Goal: Complete application form

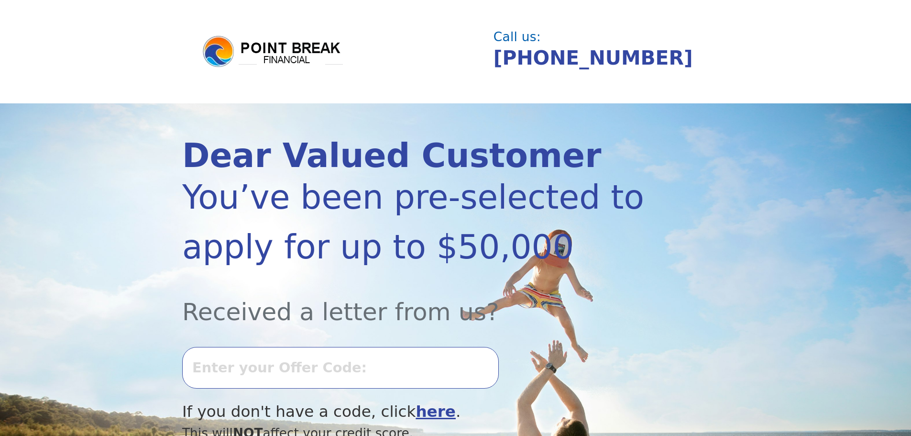
click at [197, 374] on input "text" at bounding box center [340, 367] width 317 height 41
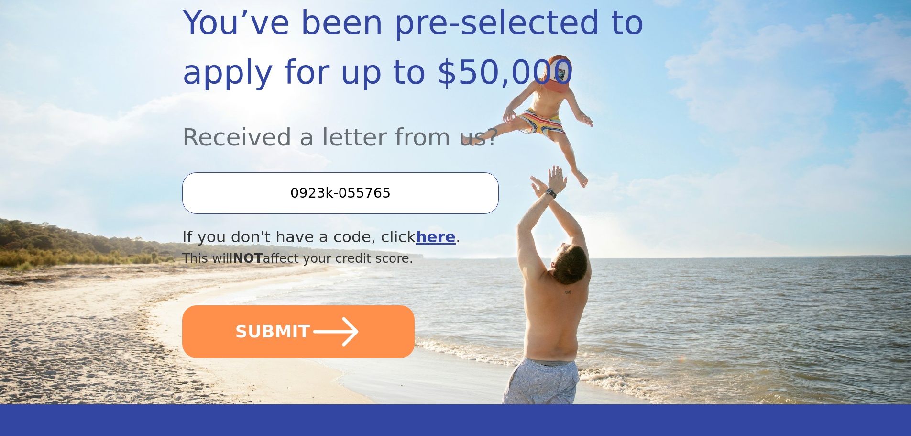
scroll to position [191, 0]
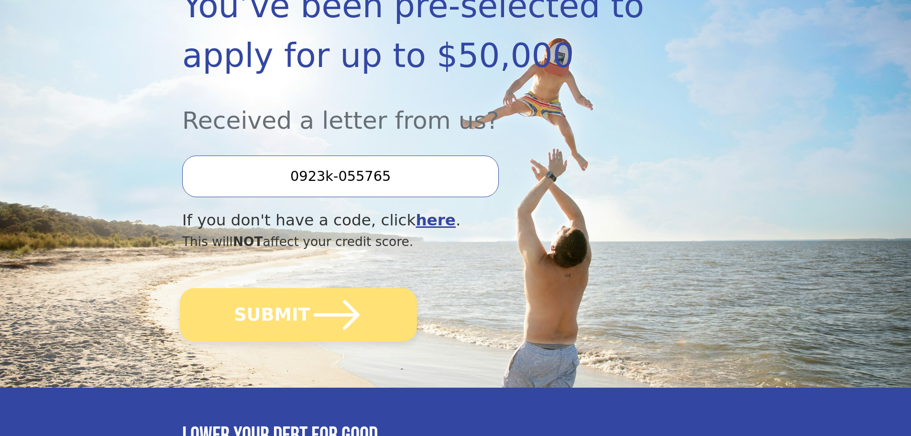
type input "0923k-055765"
click at [292, 316] on button "SUBMIT" at bounding box center [298, 315] width 237 height 54
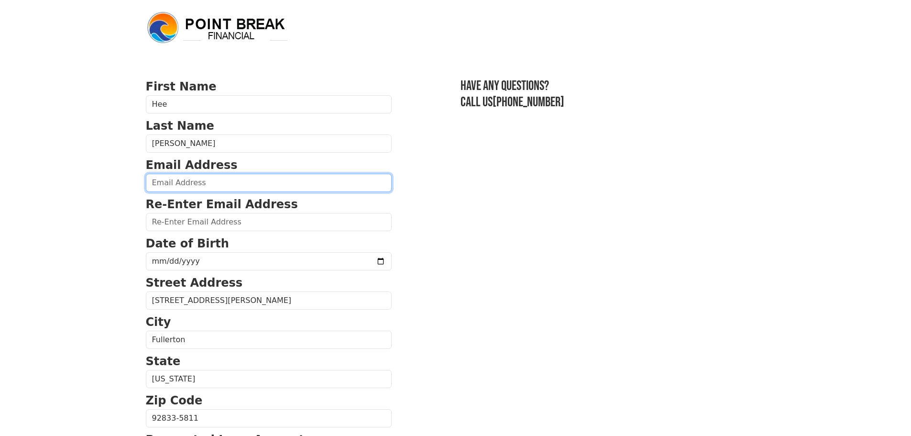
click at [213, 183] on input "email" at bounding box center [269, 183] width 246 height 18
type input "[EMAIL_ADDRESS][DOMAIN_NAME]"
type input "[PHONE_NUMBER]"
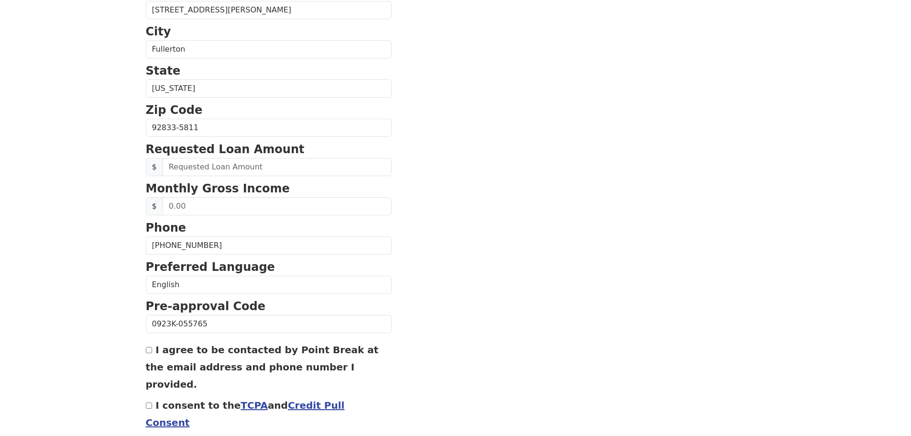
scroll to position [318, 0]
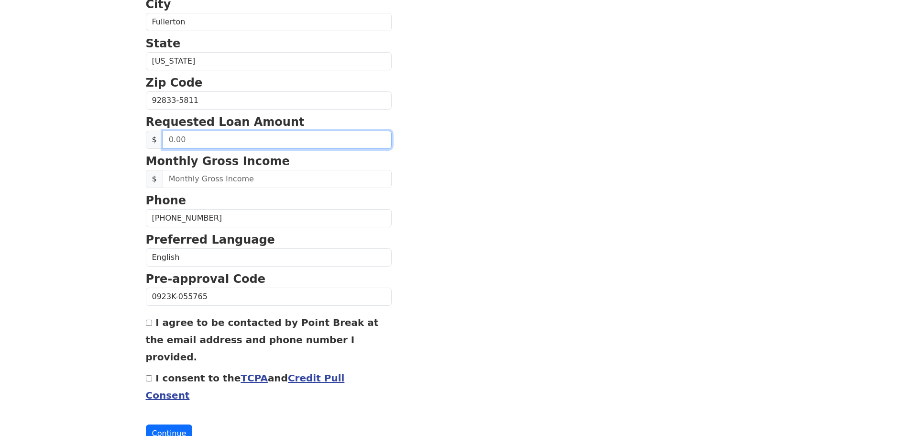
click at [167, 140] on input "text" at bounding box center [277, 140] width 229 height 18
type input "30,000.00"
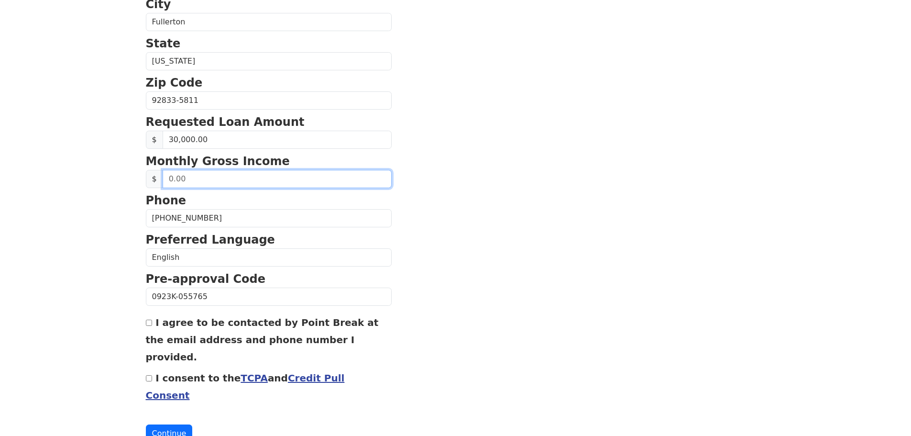
click at [167, 180] on input "text" at bounding box center [277, 179] width 229 height 18
click at [161, 178] on span "$" at bounding box center [154, 179] width 17 height 18
click at [167, 182] on input "text" at bounding box center [277, 179] width 229 height 18
click at [163, 187] on input "text" at bounding box center [277, 179] width 229 height 18
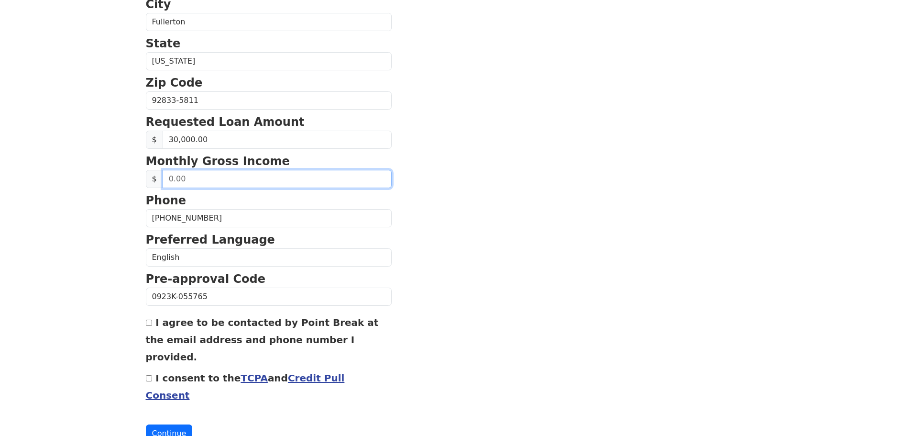
click at [169, 179] on input "text" at bounding box center [277, 179] width 229 height 18
click at [416, 185] on section "First Name [PERSON_NAME] Last Name [PERSON_NAME] Email Address [EMAIL_ADDRESS][…" at bounding box center [456, 101] width 620 height 682
click at [177, 182] on input "text" at bounding box center [277, 179] width 229 height 18
type input "6.00"
click at [178, 178] on input "6.00" at bounding box center [277, 179] width 229 height 18
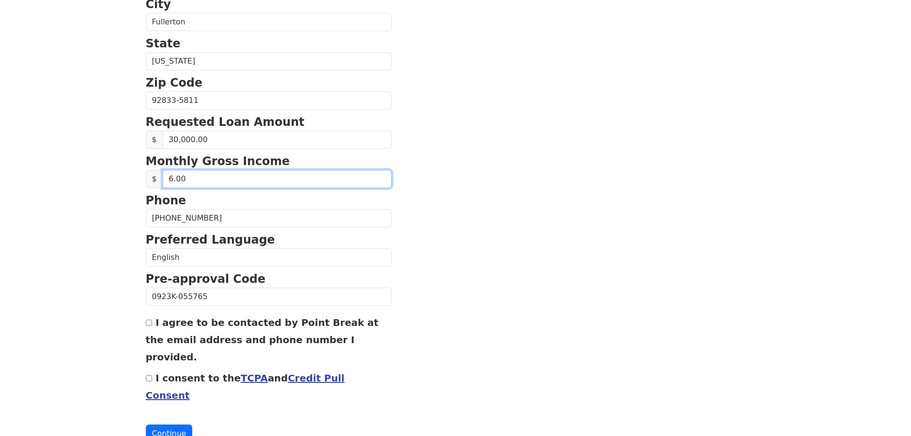
click at [183, 177] on input "6.00" at bounding box center [277, 179] width 229 height 18
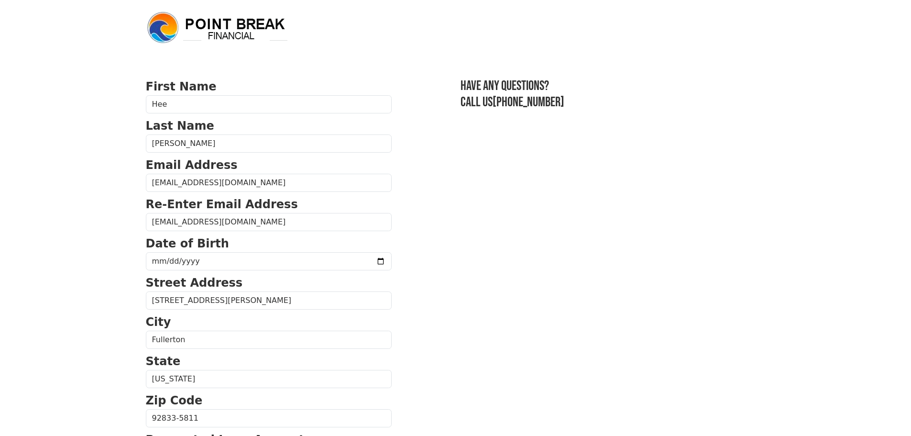
scroll to position [318, 0]
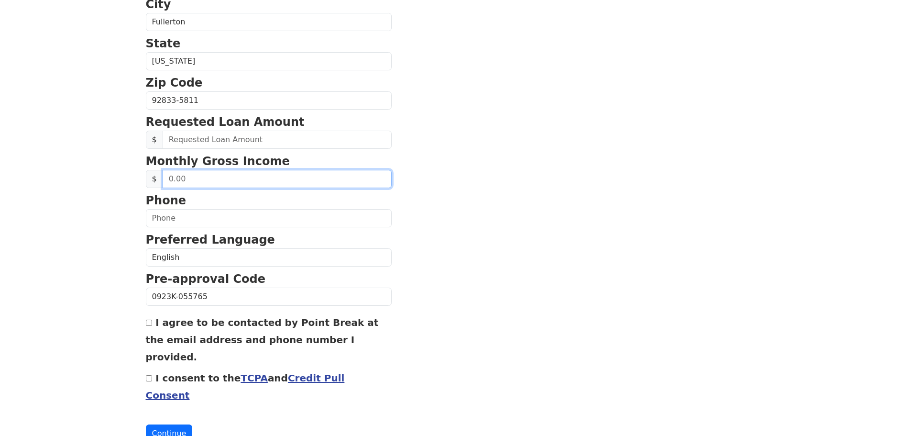
click at [181, 177] on input "text" at bounding box center [277, 179] width 229 height 18
type input "5.00"
click at [196, 182] on input "6,000.00" at bounding box center [277, 179] width 229 height 18
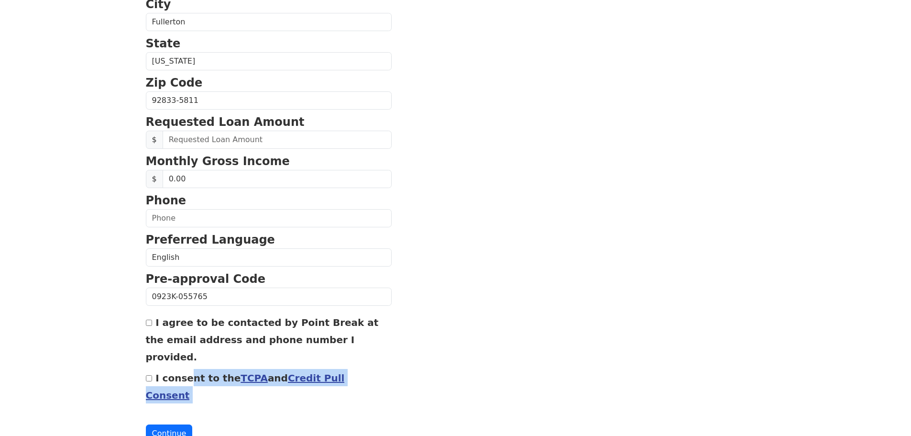
drag, startPoint x: 366, startPoint y: 380, endPoint x: 156, endPoint y: 359, distance: 210.6
click at [156, 359] on form "First Name Hee Last Name Hyun Email Address jounsaram55@gmail.com Re-Enter Emai…" at bounding box center [269, 101] width 246 height 682
click at [461, 382] on section "First Name [PERSON_NAME] Last Name [PERSON_NAME] Email Address [EMAIL_ADDRESS][…" at bounding box center [456, 101] width 620 height 682
drag, startPoint x: 352, startPoint y: 344, endPoint x: 154, endPoint y: 325, distance: 199.0
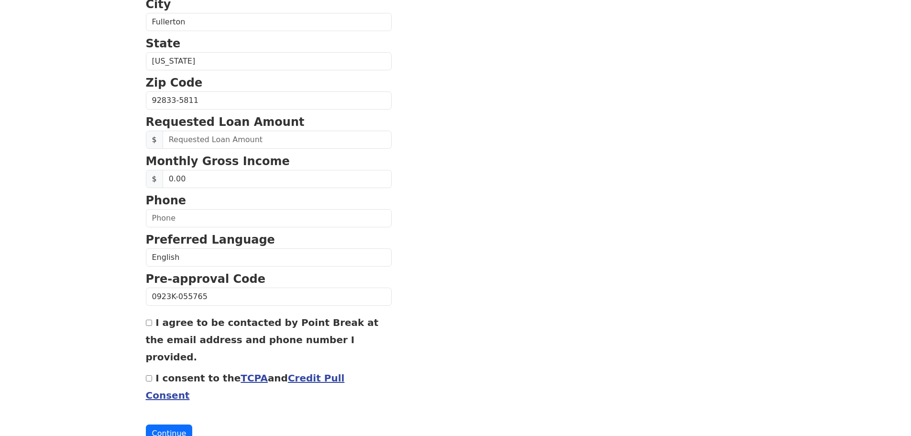
click at [154, 325] on div "I agree to be contacted by Point Break at the email address and phone number I …" at bounding box center [269, 339] width 246 height 52
click at [482, 312] on section "First Name [PERSON_NAME] Last Name [PERSON_NAME] Email Address [EMAIL_ADDRESS][…" at bounding box center [456, 101] width 620 height 682
click at [167, 179] on input "0.00" at bounding box center [277, 179] width 229 height 18
click at [168, 178] on input "0.00" at bounding box center [277, 179] width 229 height 18
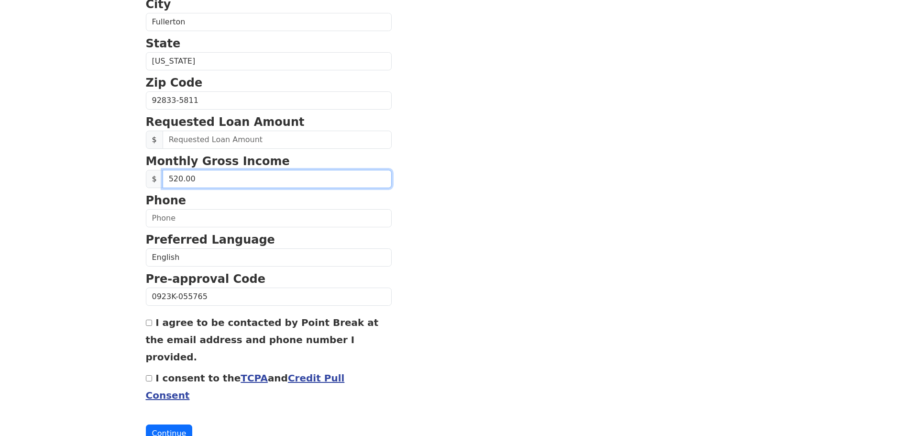
type input "5,200.00"
click at [151, 324] on input "I agree to be contacted by Point Break at the email address and phone number I …" at bounding box center [149, 323] width 6 height 6
checkbox input "true"
click at [149, 375] on input "I consent to the TCPA and Credit Pull Consent" at bounding box center [149, 378] width 6 height 6
checkbox input "true"
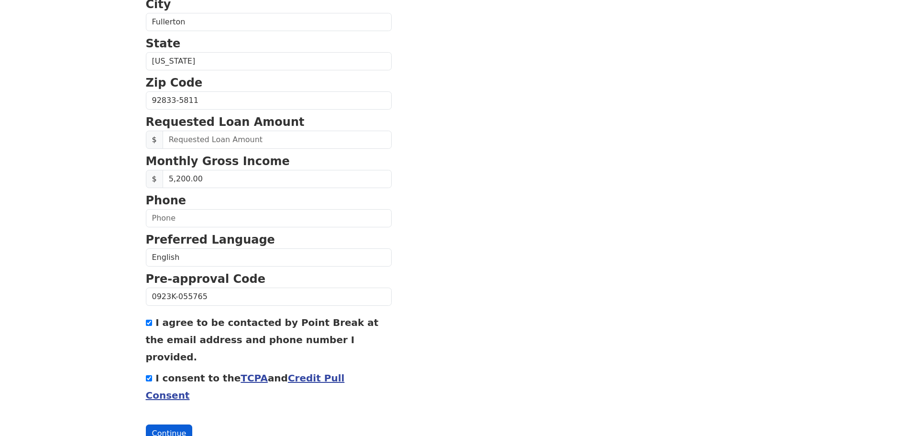
click at [159, 424] on button "Continue" at bounding box center [169, 433] width 47 height 18
click at [174, 424] on button "Continue" at bounding box center [169, 433] width 47 height 18
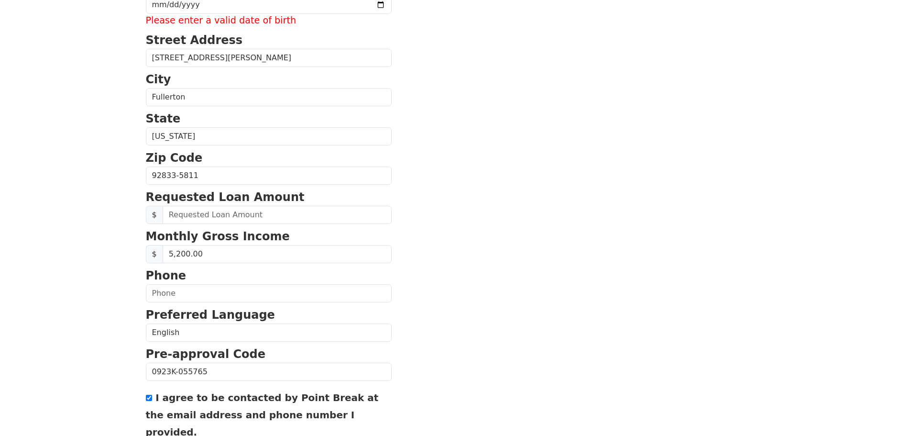
scroll to position [340, 0]
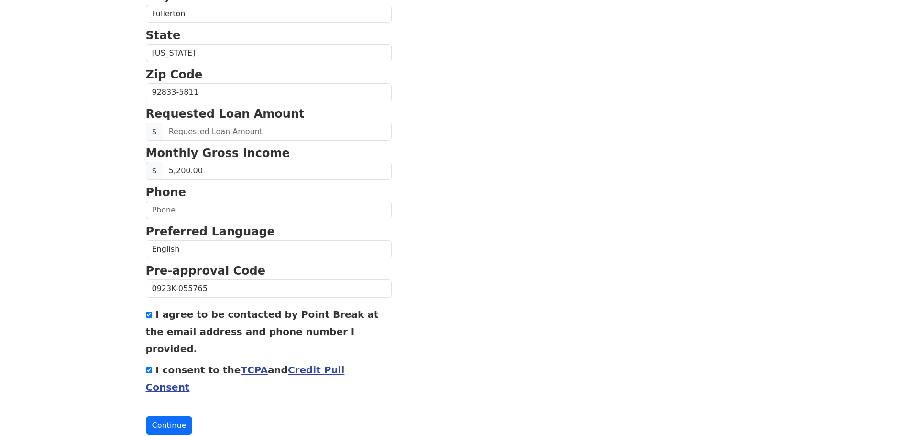
click at [146, 416] on button "Continue" at bounding box center [169, 425] width 47 height 18
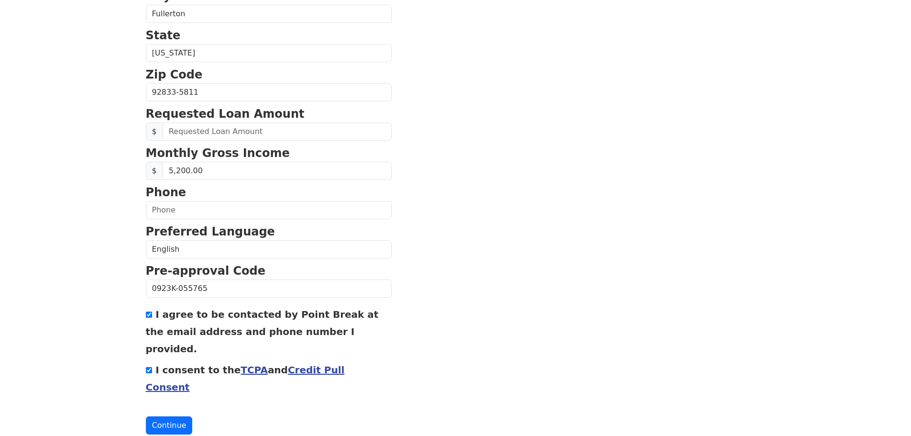
click at [146, 416] on button "Continue" at bounding box center [169, 425] width 47 height 18
click at [157, 416] on button "Continue" at bounding box center [169, 425] width 47 height 18
click at [161, 416] on button "Continue" at bounding box center [169, 425] width 47 height 18
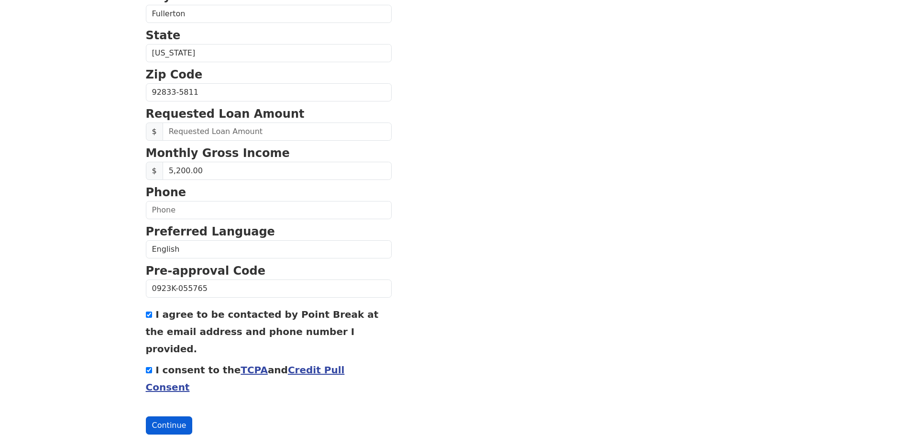
click at [161, 416] on button "Continue" at bounding box center [169, 425] width 47 height 18
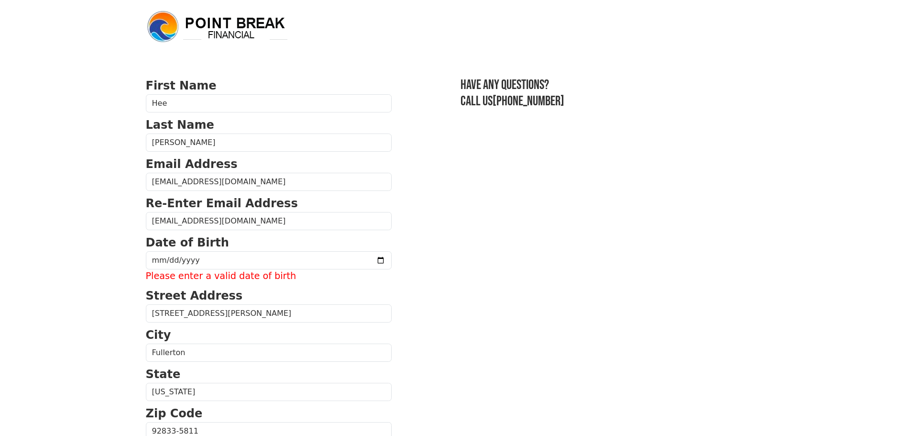
scroll to position [0, 0]
click at [155, 261] on input "date" at bounding box center [269, 261] width 246 height 18
click at [175, 261] on input "date" at bounding box center [269, 261] width 246 height 18
type input "0055-10-23"
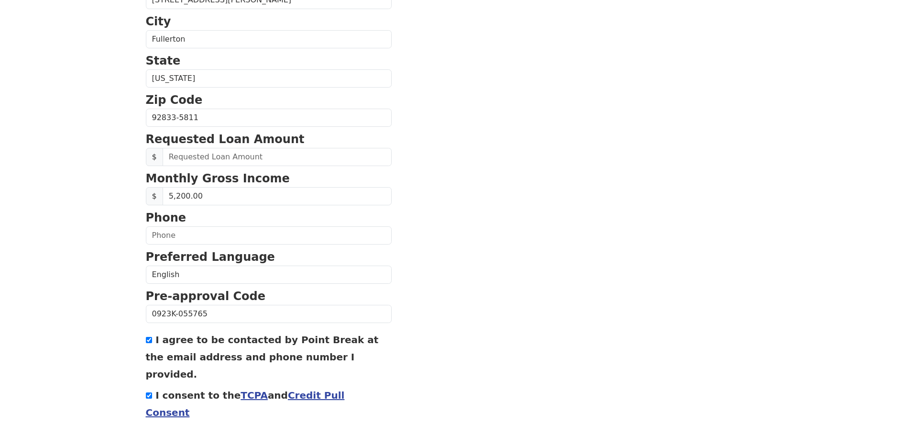
scroll to position [340, 0]
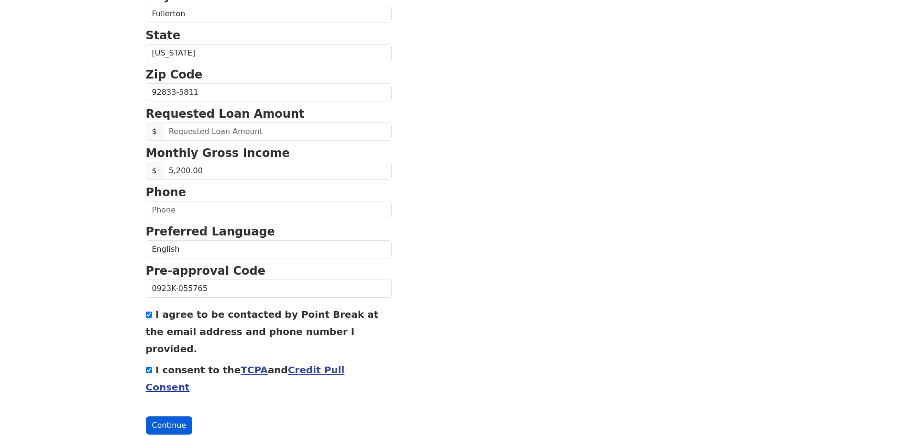
click at [169, 416] on button "Continue" at bounding box center [169, 425] width 47 height 18
click at [164, 416] on button "Continue" at bounding box center [169, 425] width 47 height 18
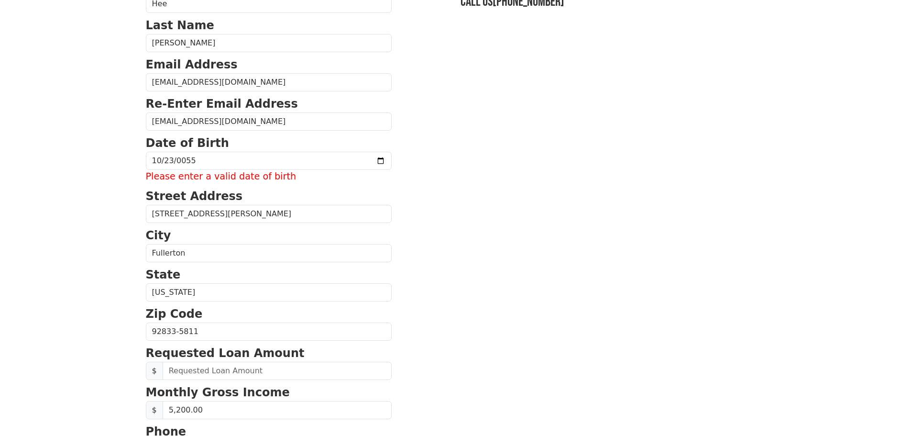
scroll to position [53, 0]
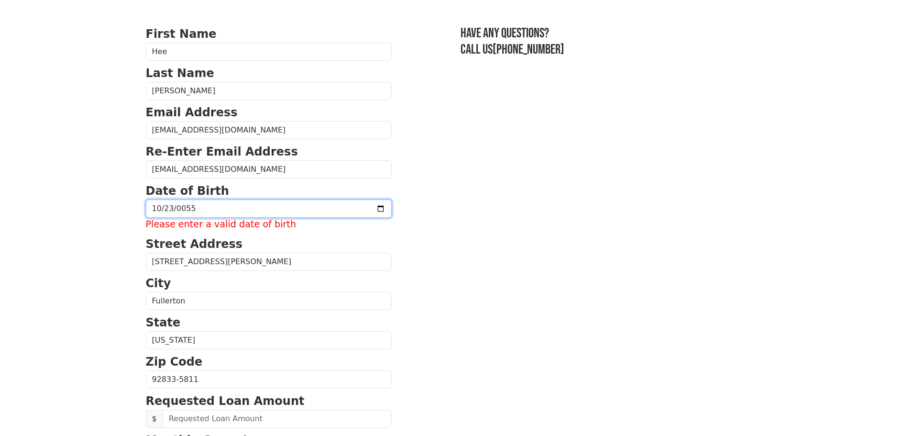
click at [161, 209] on input "0055-10-23" at bounding box center [269, 209] width 246 height 18
click at [157, 208] on input "0055-10-23" at bounding box center [269, 209] width 246 height 18
type input "1955-10-23"
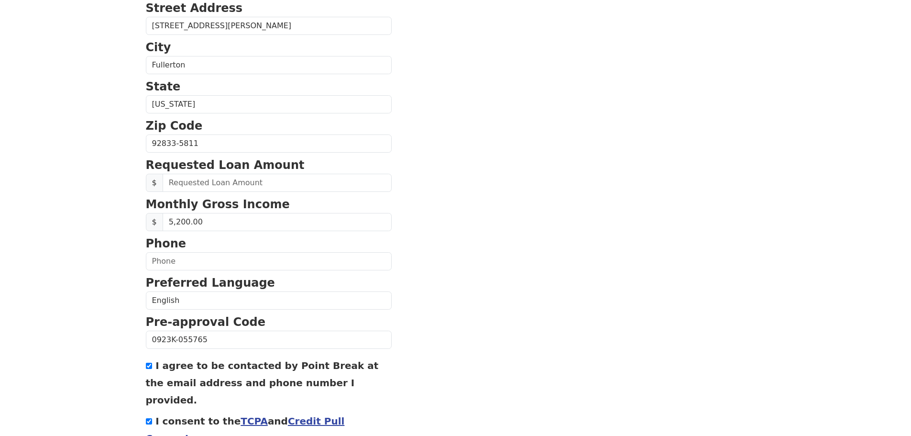
scroll to position [292, 0]
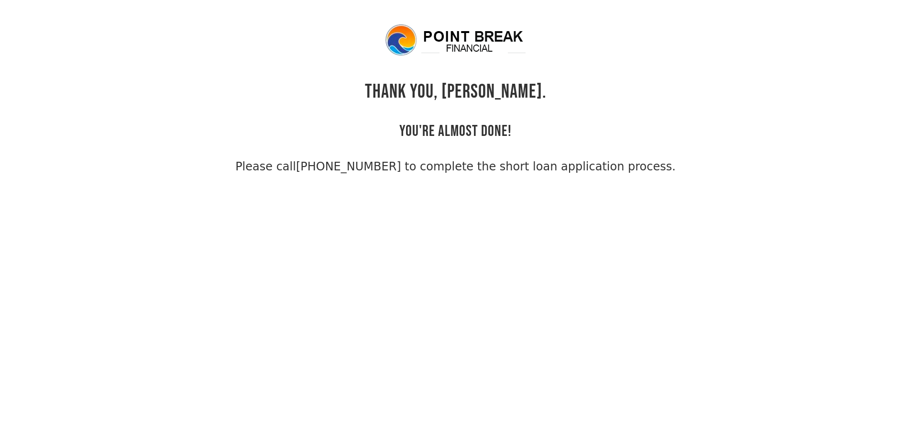
drag, startPoint x: 261, startPoint y: 158, endPoint x: 646, endPoint y: 203, distance: 387.3
click at [646, 203] on body "THANK YOU, [PERSON_NAME]. YOU'RE ALMOST DONE! Please call [PHONE_NUMBER] to com…" at bounding box center [455, 241] width 911 height 436
click at [665, 149] on div "THANK YOU, Hee. YOU'RE ALMOST DONE! Please call (855) 202-9500 to complete the …" at bounding box center [456, 99] width 620 height 152
drag, startPoint x: 657, startPoint y: 187, endPoint x: 229, endPoint y: 160, distance: 429.0
click at [229, 160] on body "THANK YOU, Hee. YOU'RE ALMOST DONE! Please call (855) 202-9500 to complete the …" at bounding box center [455, 241] width 911 height 436
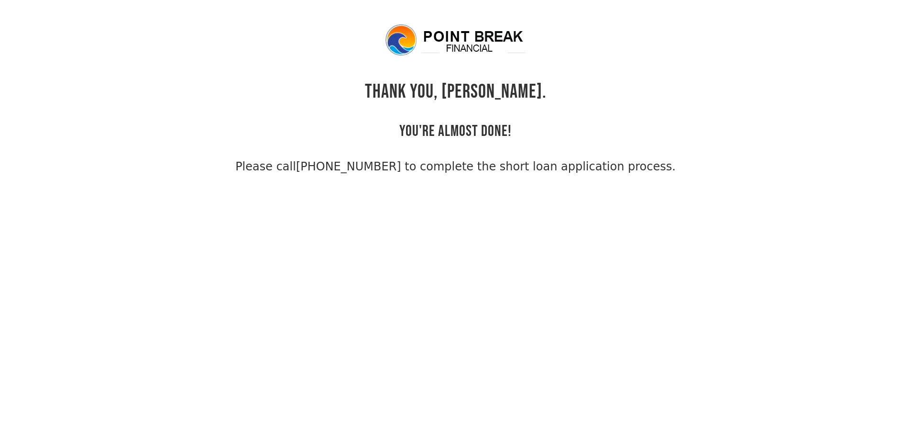
click at [225, 170] on div "THANK YOU, Hee. YOU'RE ALMOST DONE! Please call (855) 202-9500 to complete the …" at bounding box center [456, 99] width 620 height 152
drag, startPoint x: 266, startPoint y: 160, endPoint x: 655, endPoint y: 178, distance: 389.4
click at [655, 178] on body "THANK YOU, Hee. YOU'RE ALMOST DONE! Please call (855) 202-9500 to complete the …" at bounding box center [455, 241] width 911 height 436
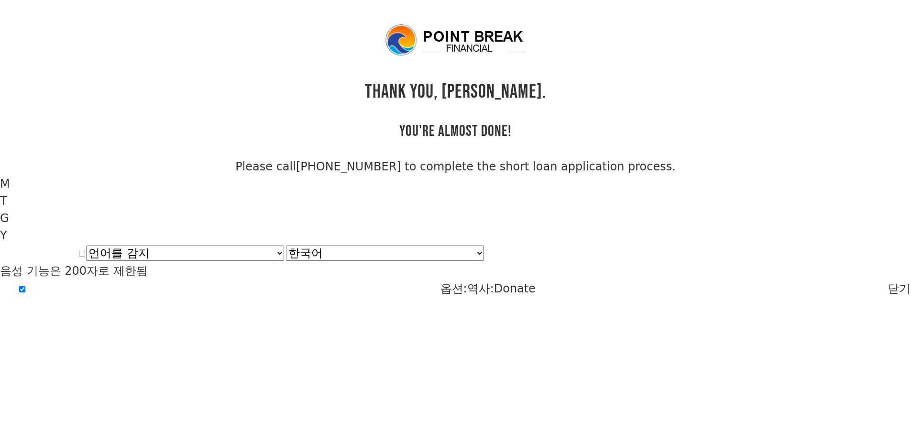
click at [650, 182] on body "THANK YOU, Hee. YOU'RE ALMOST DONE! Please call (855) 202-9500 to complete the …" at bounding box center [455, 241] width 911 height 436
